Goal: Task Accomplishment & Management: Use online tool/utility

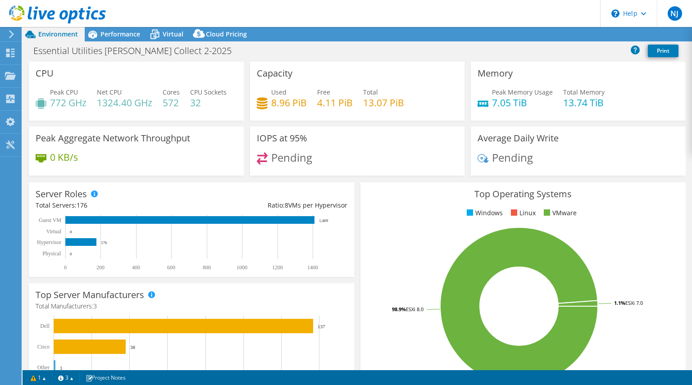
select select "USD"
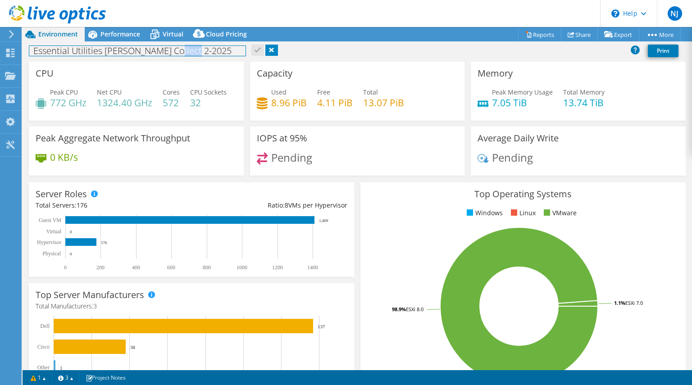
drag, startPoint x: 192, startPoint y: 51, endPoint x: 165, endPoint y: 45, distance: 27.7
click at [165, 46] on h1 "Essential Utilities [PERSON_NAME] Collect 2-2025" at bounding box center [137, 51] width 216 height 10
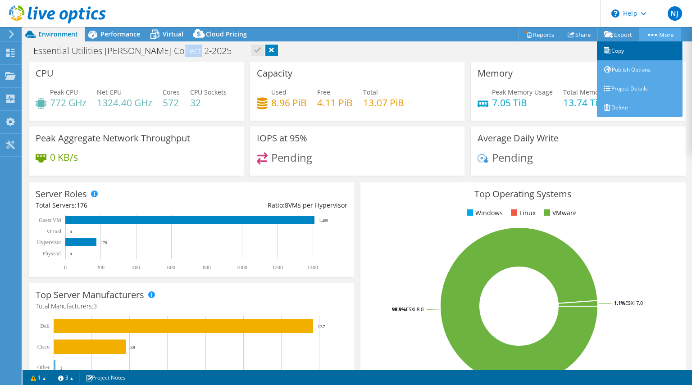
click at [647, 47] on link "Copy" at bounding box center [640, 50] width 86 height 19
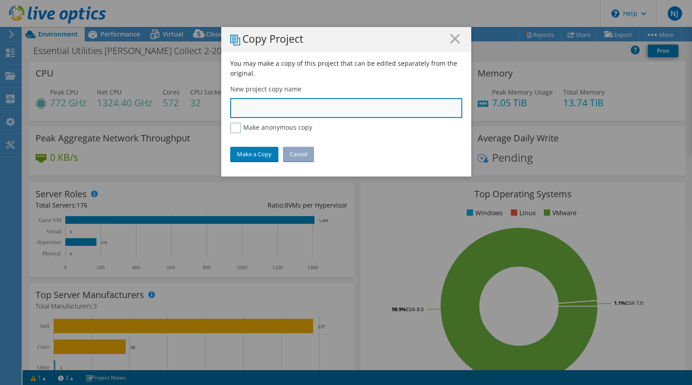
click at [382, 103] on input "text" at bounding box center [346, 108] width 232 height 20
type input "Aqua 022025"
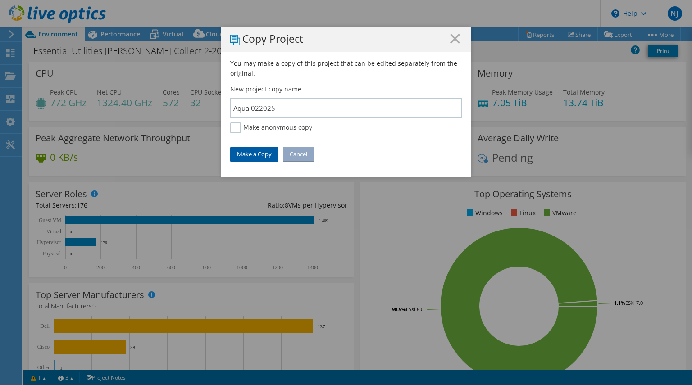
click at [249, 159] on link "Make a Copy" at bounding box center [254, 154] width 48 height 14
click at [336, 142] on div "You may make a copy of this project that can be edited separately from the orig…" at bounding box center [346, 118] width 250 height 118
click at [305, 157] on link "Cancel" at bounding box center [298, 154] width 31 height 14
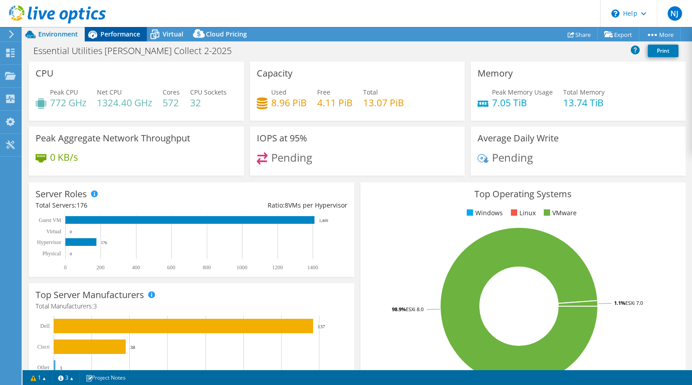
click at [116, 40] on div "Performance" at bounding box center [116, 34] width 62 height 14
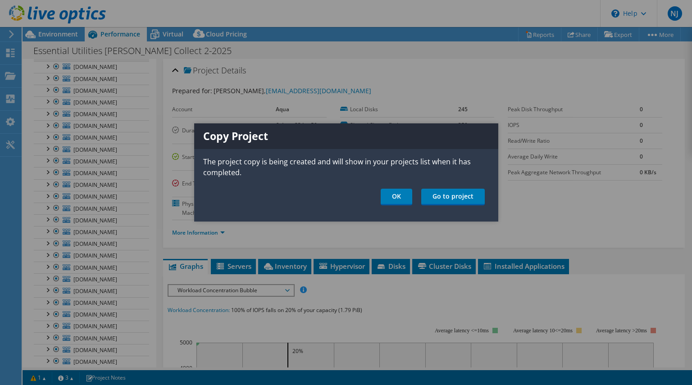
scroll to position [170, 0]
click at [400, 198] on link "OK" at bounding box center [397, 197] width 32 height 17
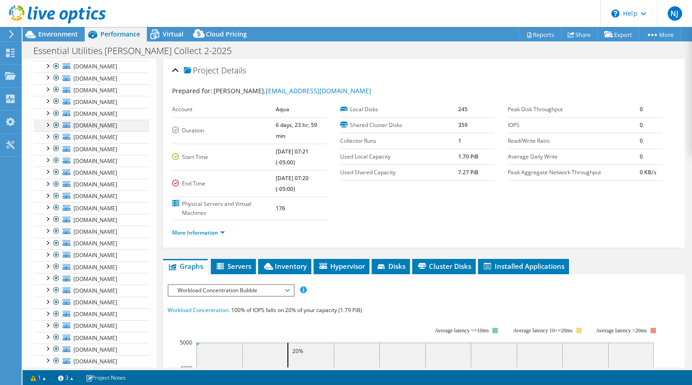
scroll to position [0, 0]
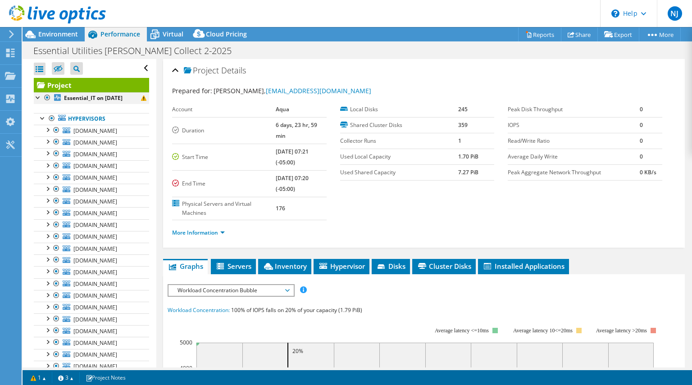
click at [37, 96] on div at bounding box center [38, 96] width 9 height 9
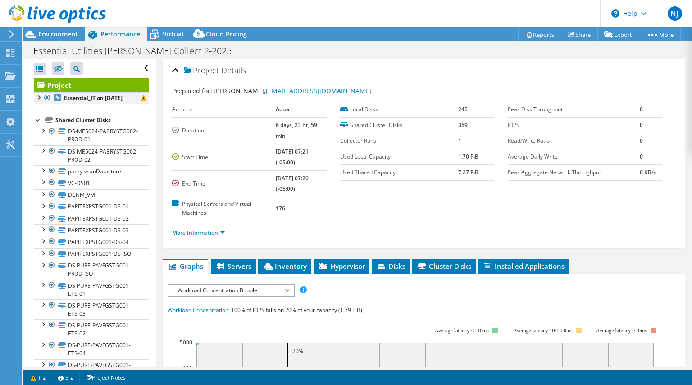
click at [37, 99] on div at bounding box center [38, 96] width 9 height 9
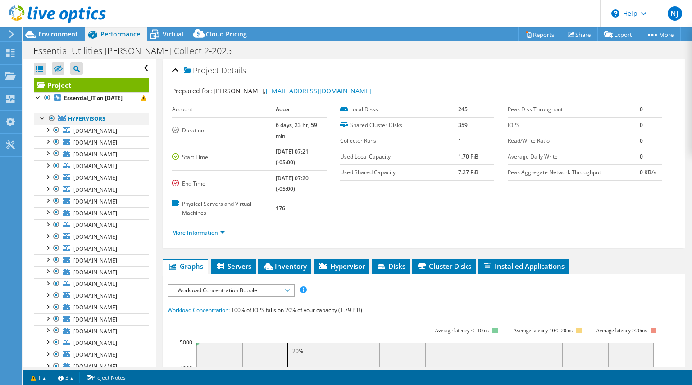
click at [41, 118] on div at bounding box center [42, 117] width 9 height 9
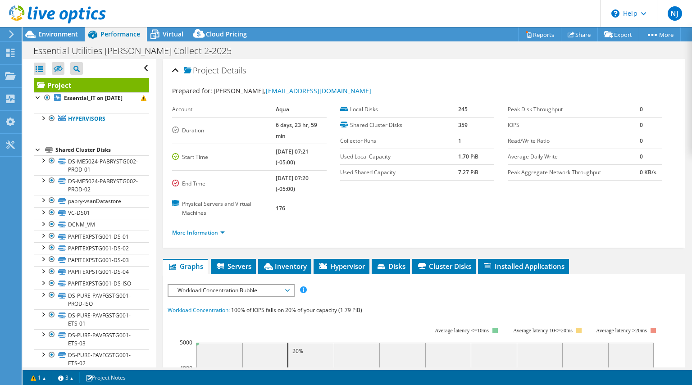
click at [40, 148] on div at bounding box center [38, 149] width 9 height 9
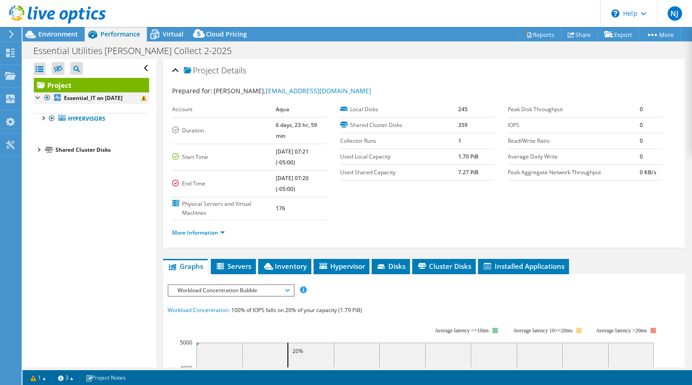
click at [38, 98] on div at bounding box center [38, 96] width 9 height 9
click at [44, 118] on div at bounding box center [42, 117] width 9 height 9
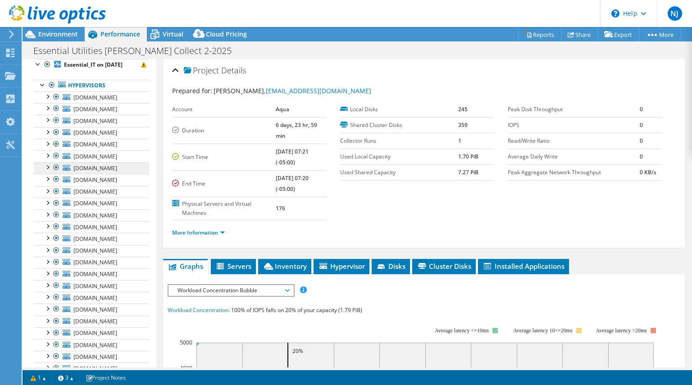
scroll to position [33, 0]
click at [47, 99] on div at bounding box center [47, 95] width 9 height 9
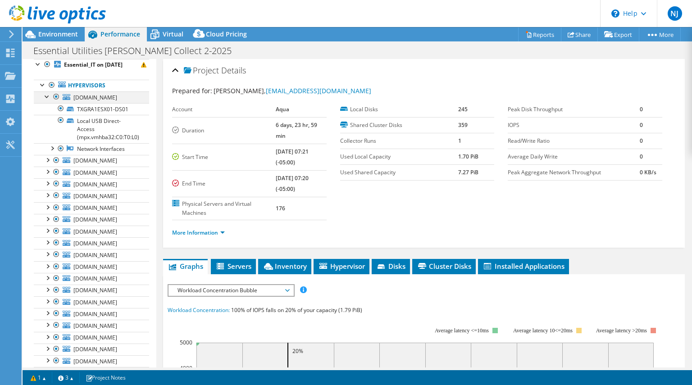
click at [47, 99] on div at bounding box center [47, 95] width 9 height 9
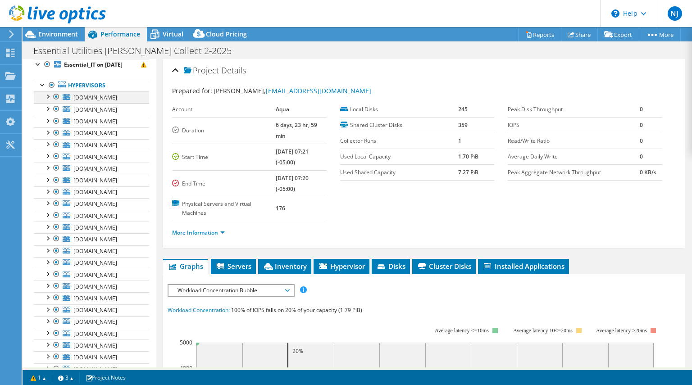
scroll to position [0, 0]
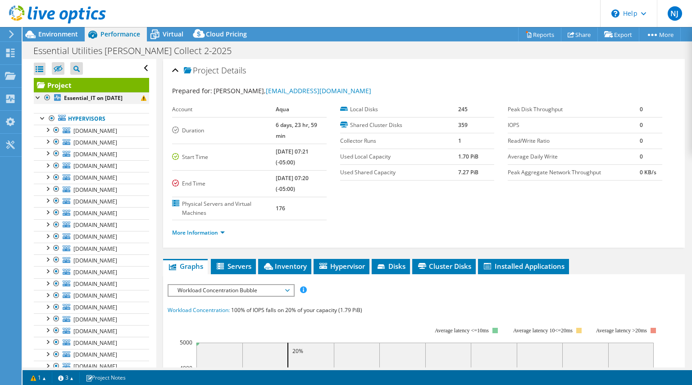
click at [40, 96] on div at bounding box center [38, 96] width 9 height 9
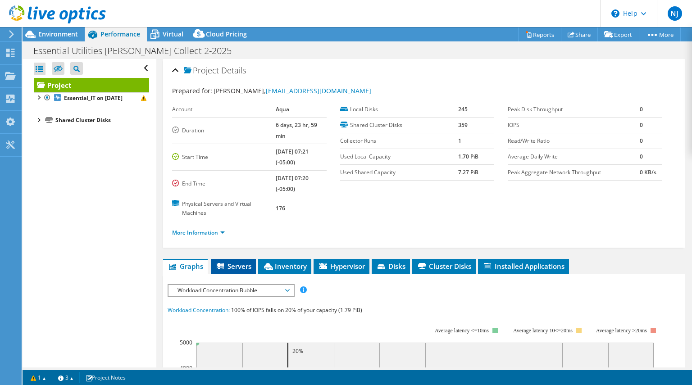
click at [238, 262] on span "Servers" at bounding box center [233, 266] width 36 height 9
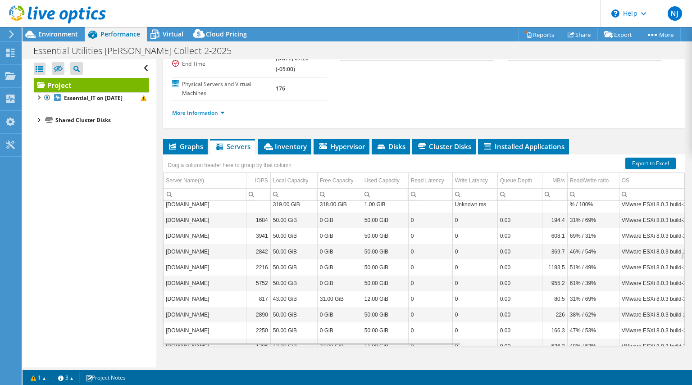
scroll to position [982, 0]
click at [36, 95] on div at bounding box center [38, 96] width 9 height 9
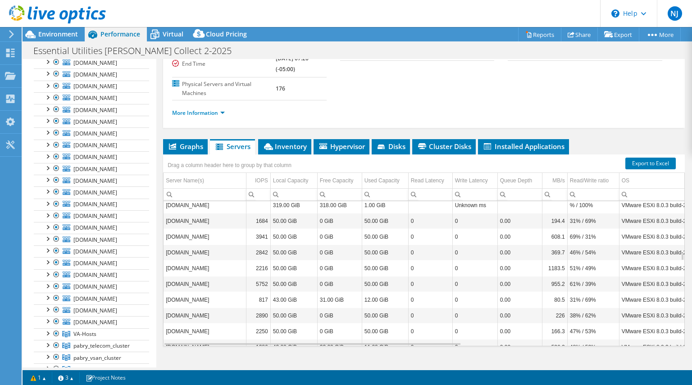
scroll to position [269, 0]
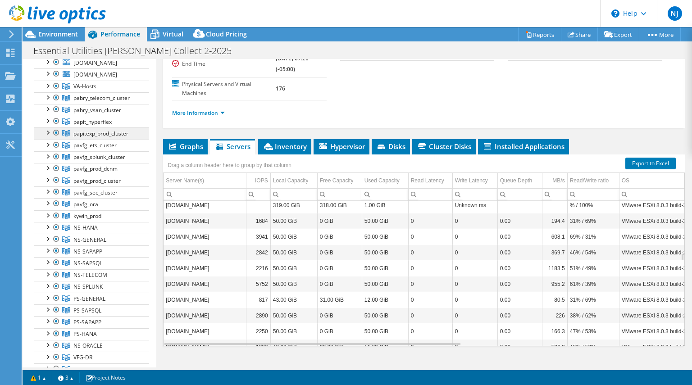
scroll to position [516, 0]
click at [48, 187] on div at bounding box center [47, 191] width 9 height 9
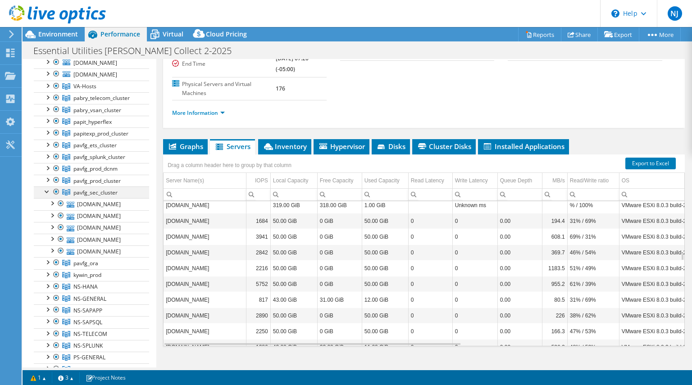
click at [48, 187] on div at bounding box center [47, 191] width 9 height 9
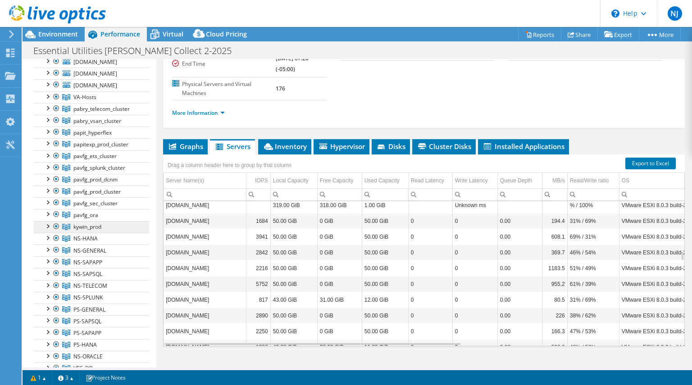
scroll to position [483, 0]
drag, startPoint x: 106, startPoint y: 216, endPoint x: 28, endPoint y: 185, distance: 83.3
click at [28, 185] on div "Open All Close All Hide Excluded Nodes Project Tree Filter" at bounding box center [89, 31] width 133 height 910
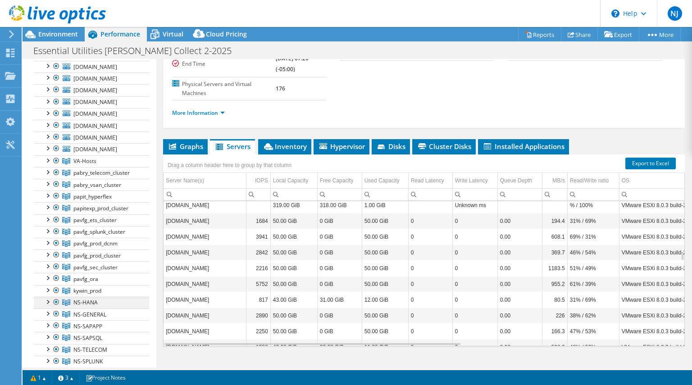
scroll to position [442, 0]
